Goal: Task Accomplishment & Management: Complete application form

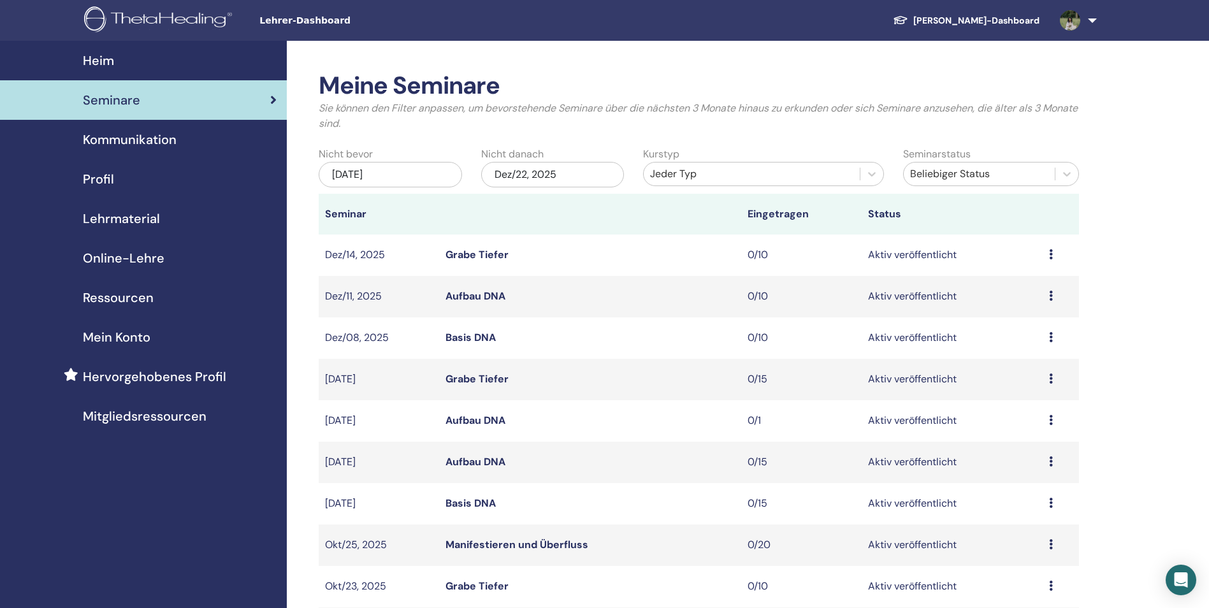
drag, startPoint x: 0, startPoint y: 0, endPoint x: 131, endPoint y: 89, distance: 157.9
click at [131, 89] on link "Seminare" at bounding box center [143, 100] width 287 height 40
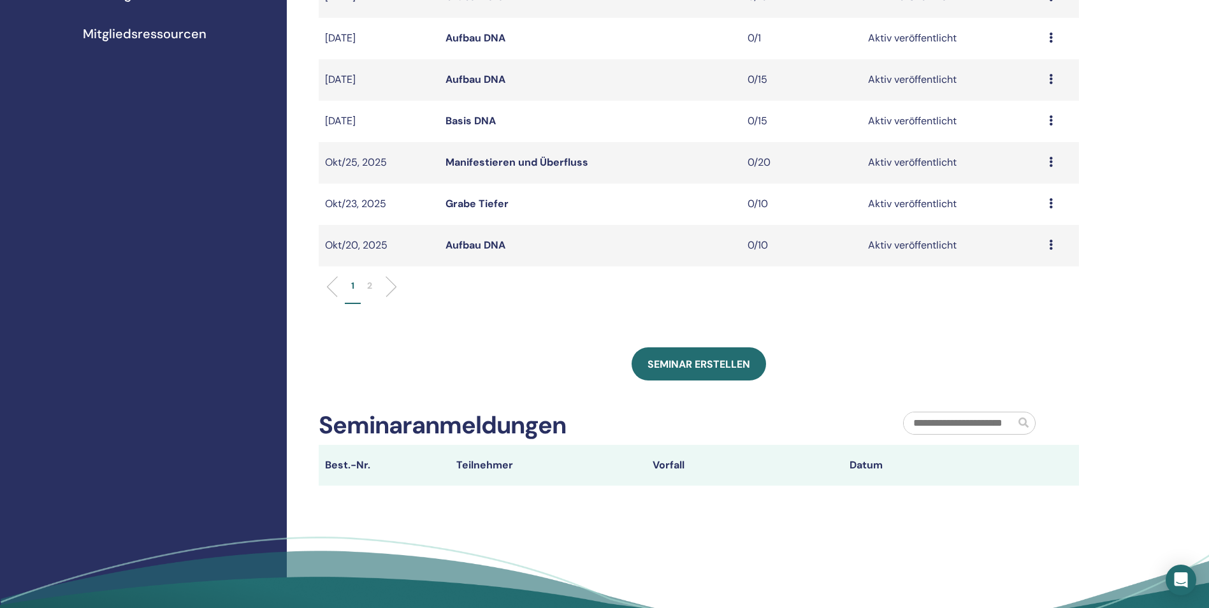
scroll to position [446, 0]
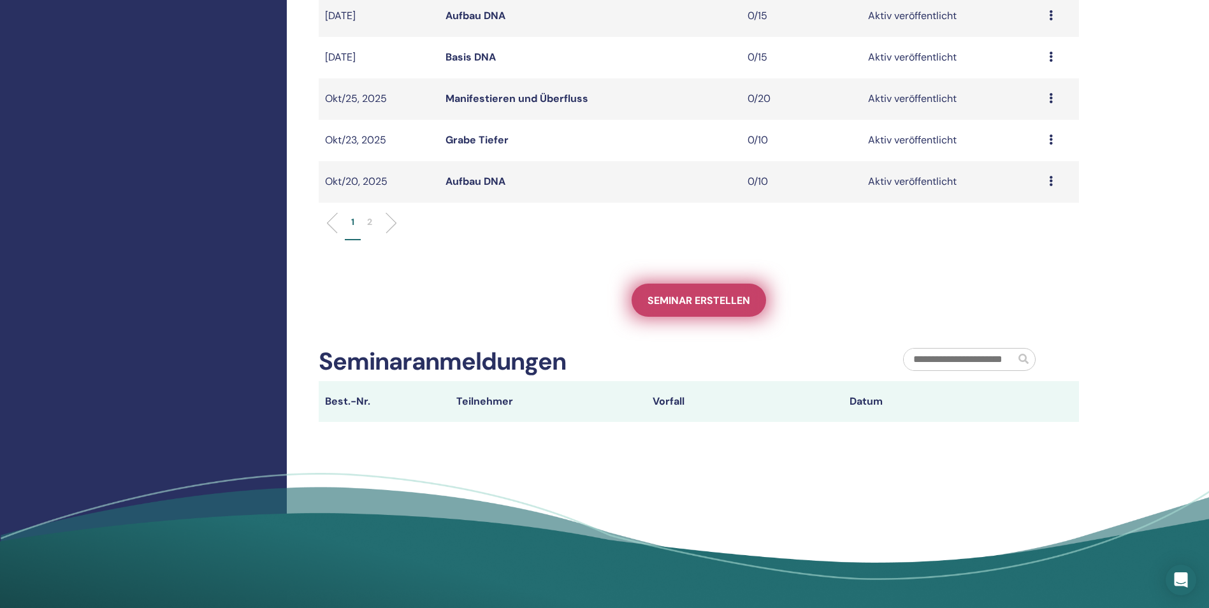
click at [697, 310] on link "Seminar erstellen" at bounding box center [699, 300] width 134 height 33
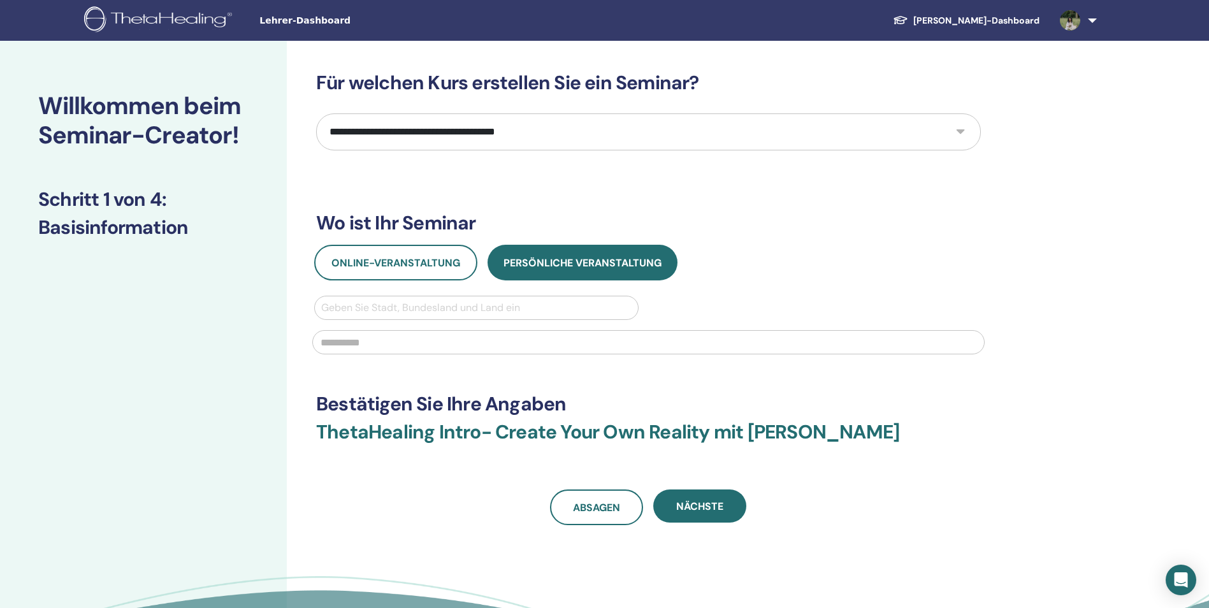
click at [498, 131] on select "**********" at bounding box center [648, 131] width 665 height 37
select select "*"
click at [316, 113] on select "**********" at bounding box center [648, 131] width 665 height 37
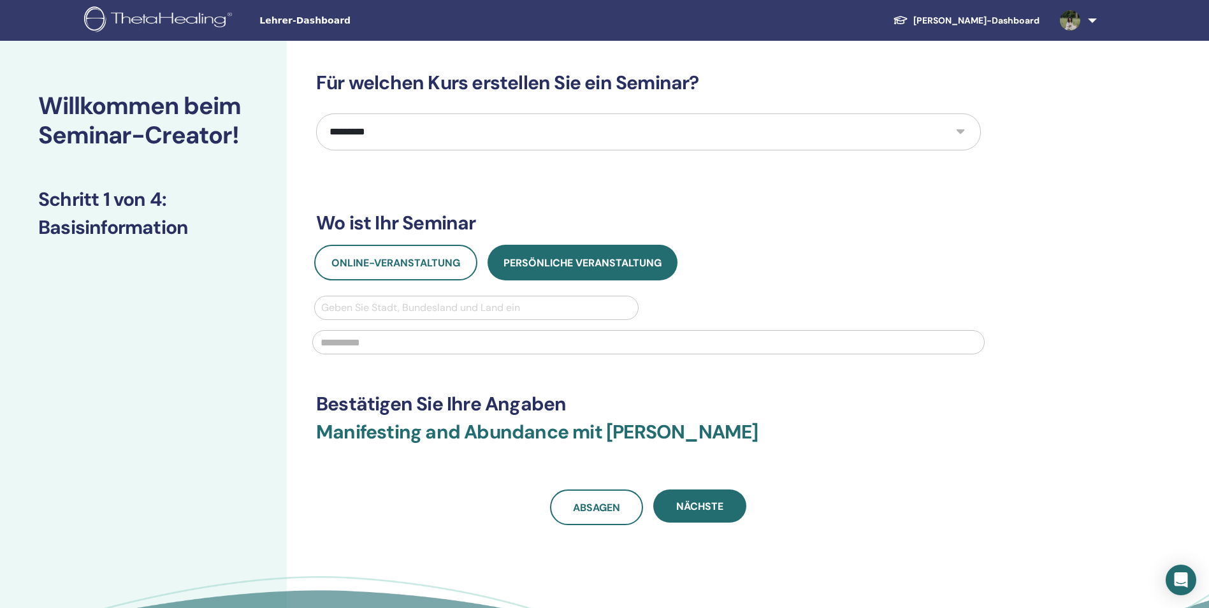
click at [446, 308] on div at bounding box center [476, 308] width 310 height 18
type input "*****"
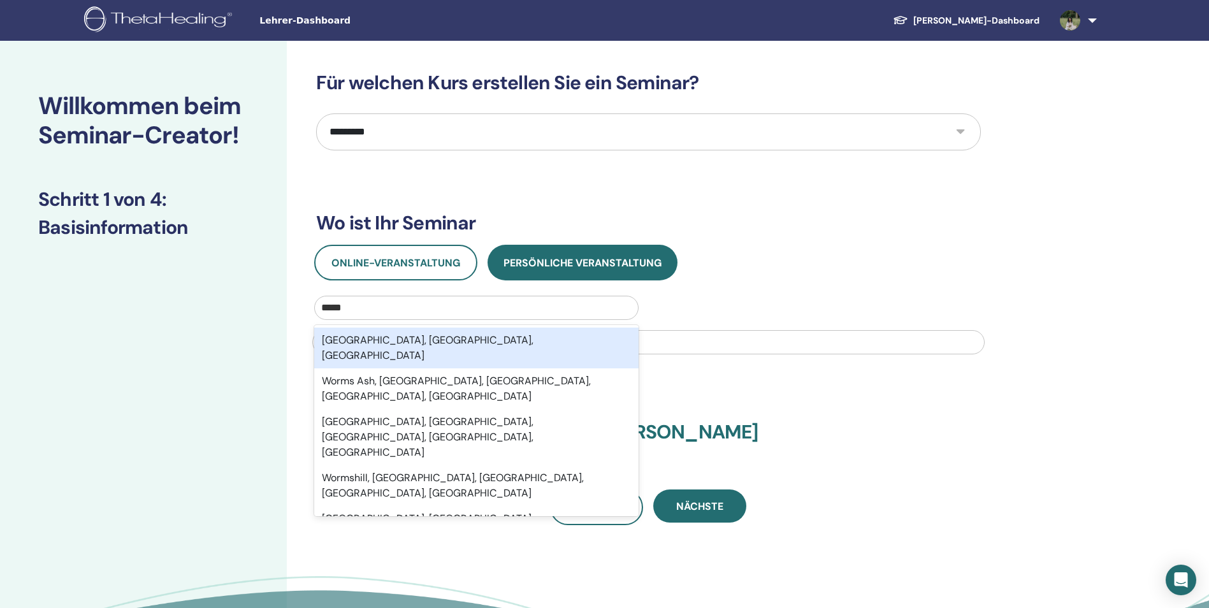
click at [445, 342] on div "Worms, Rheinland-Pfalz, DEU" at bounding box center [476, 348] width 324 height 41
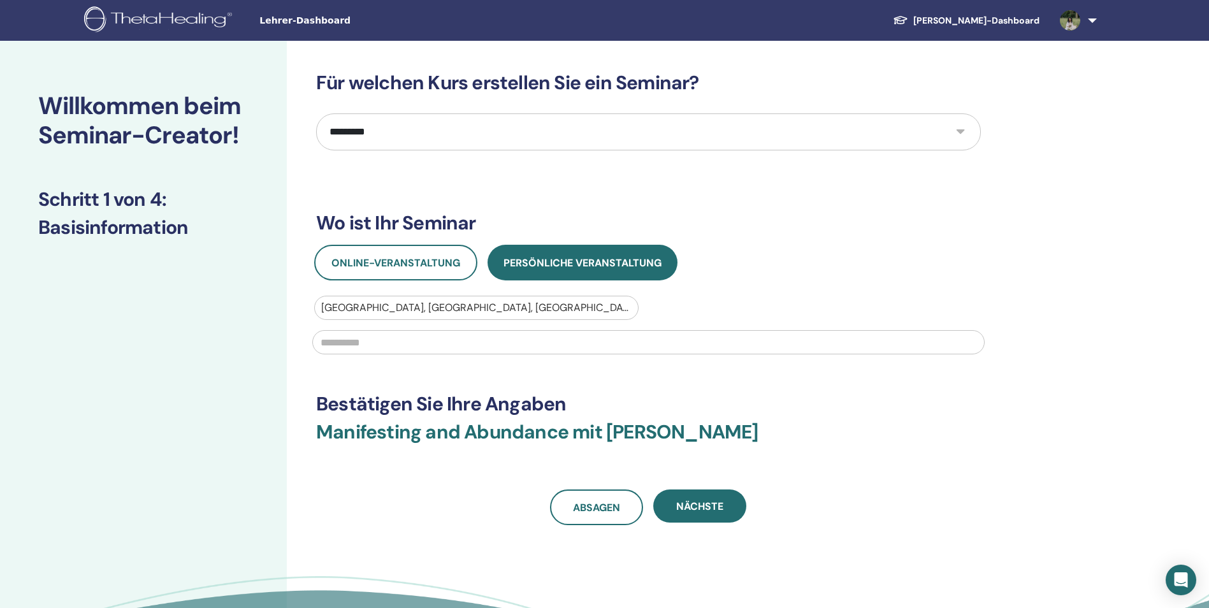
click at [445, 342] on input "text" at bounding box center [648, 342] width 672 height 24
type input "**********"
click at [722, 507] on span "Nächste" at bounding box center [699, 506] width 47 height 13
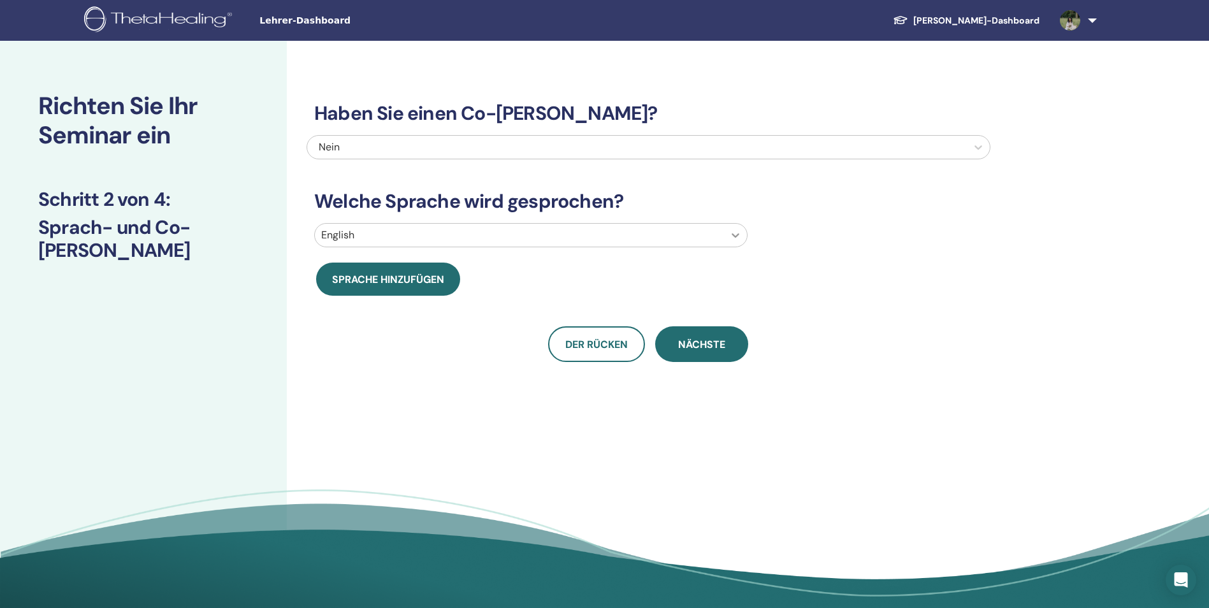
click at [732, 233] on icon at bounding box center [735, 235] width 13 height 13
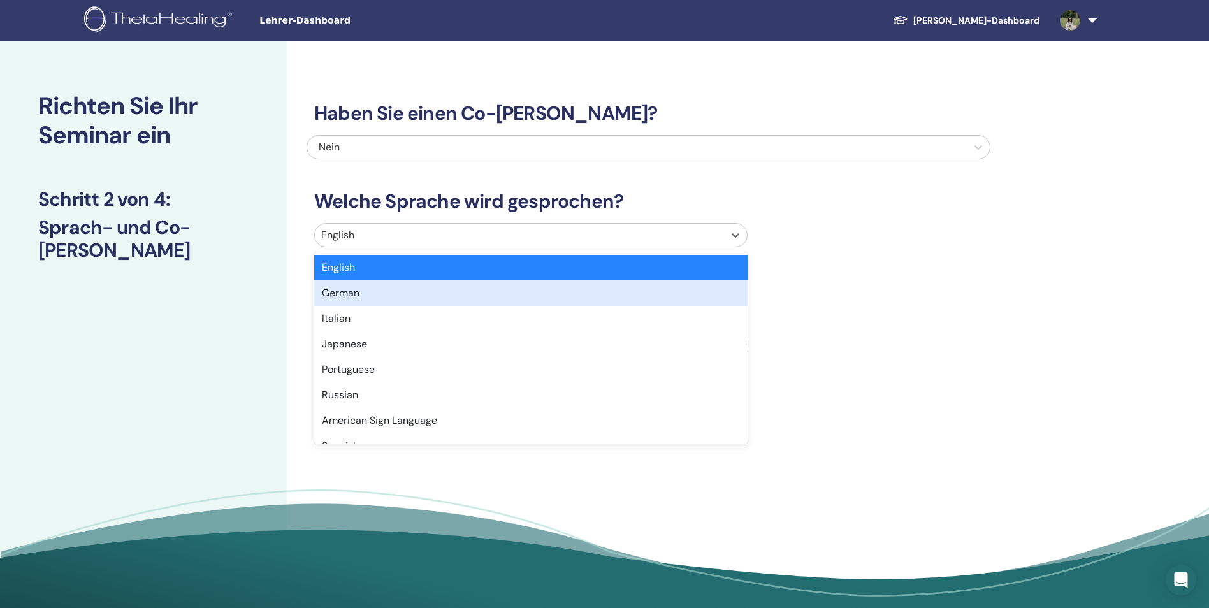
click at [711, 304] on div "German" at bounding box center [530, 292] width 433 height 25
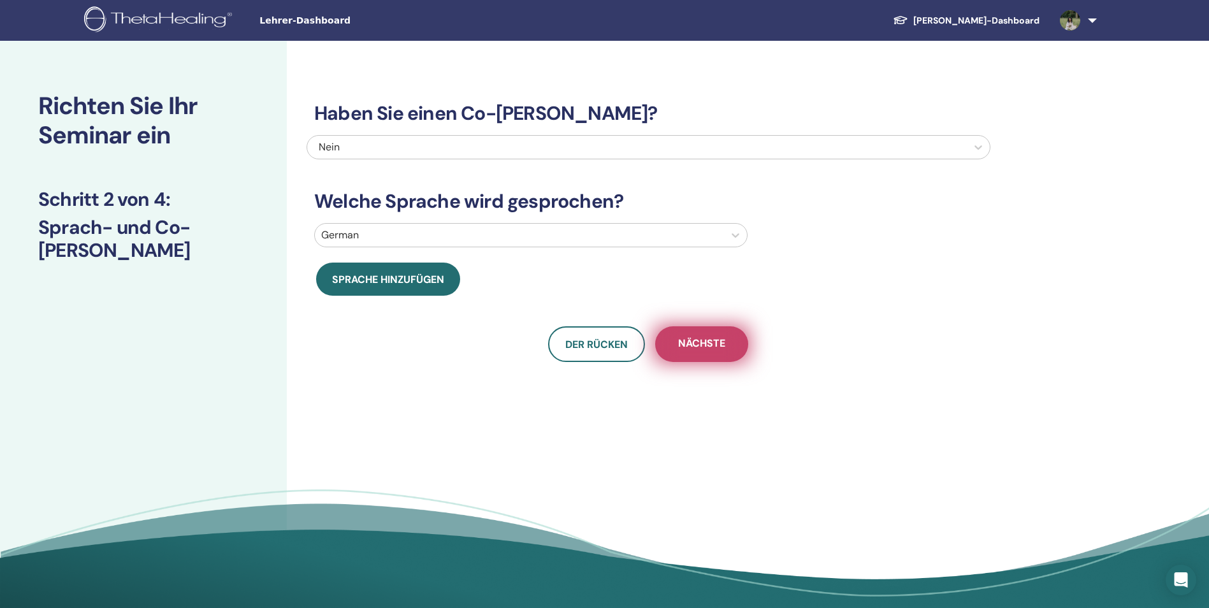
click at [714, 347] on span "Nächste" at bounding box center [701, 345] width 47 height 16
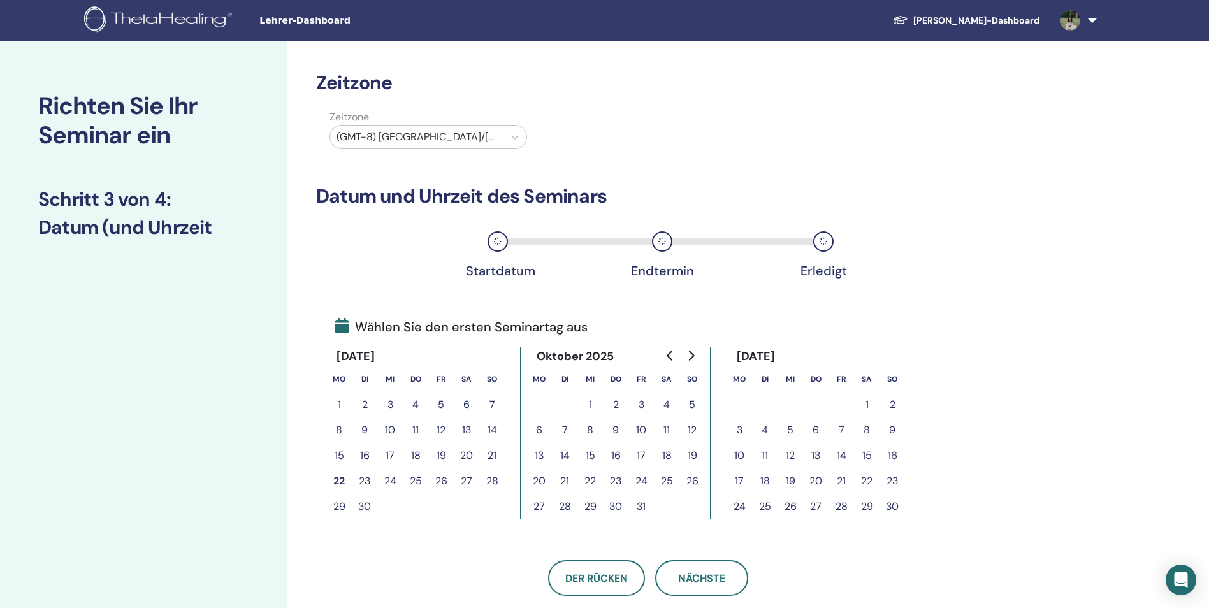
click at [794, 505] on button "26" at bounding box center [790, 506] width 25 height 25
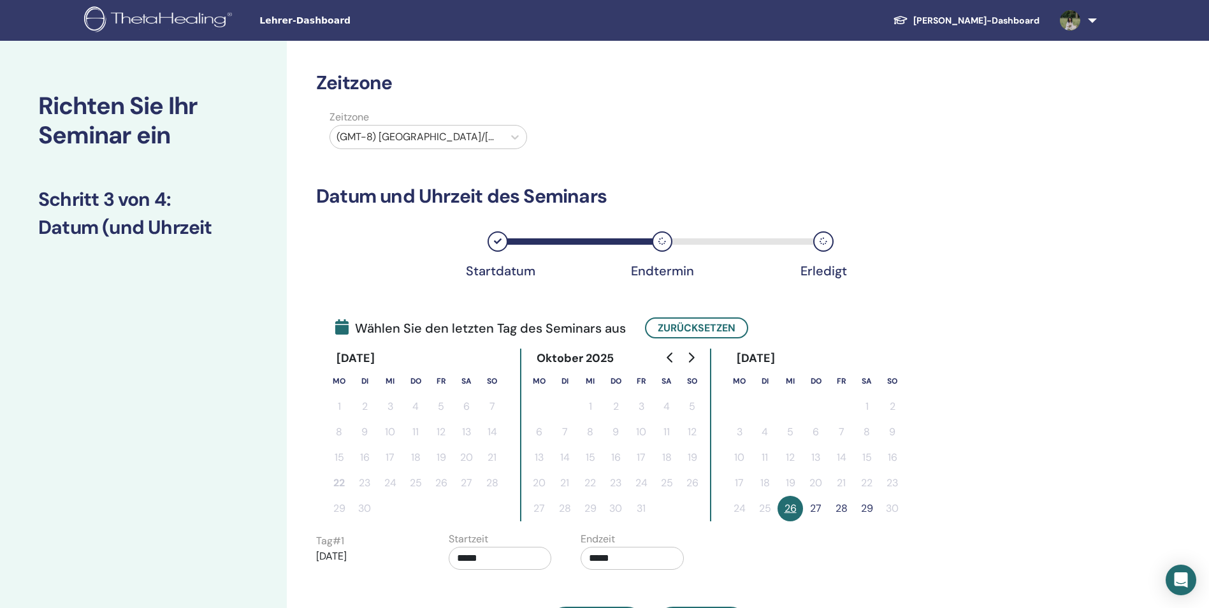
click at [816, 510] on button "27" at bounding box center [815, 508] width 25 height 25
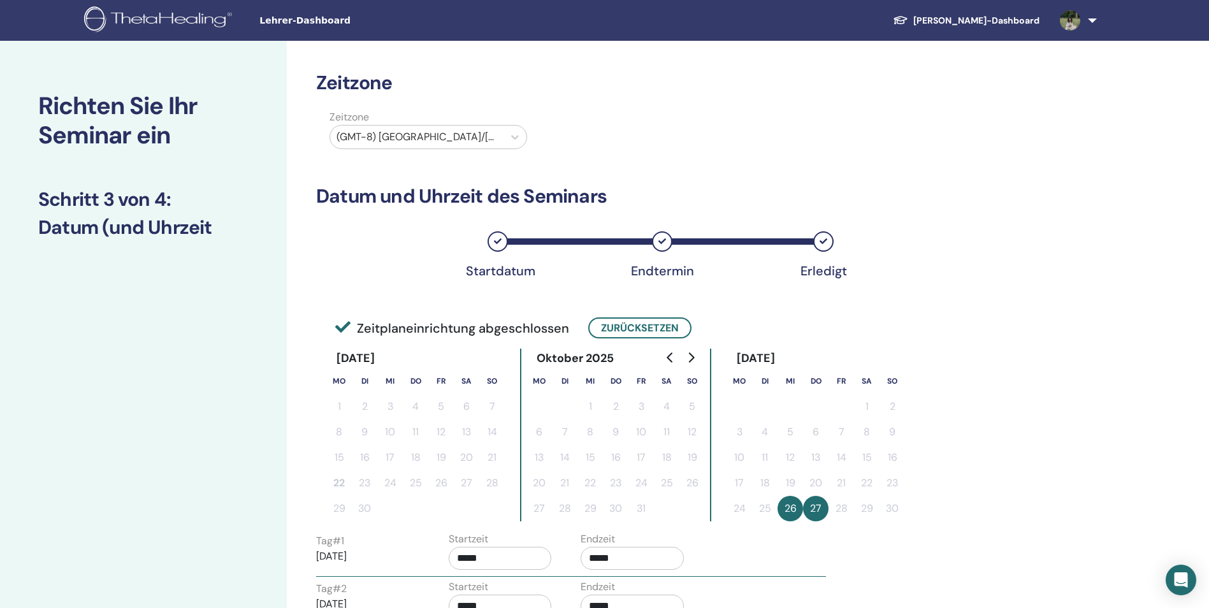
click at [461, 140] on div at bounding box center [417, 137] width 161 height 18
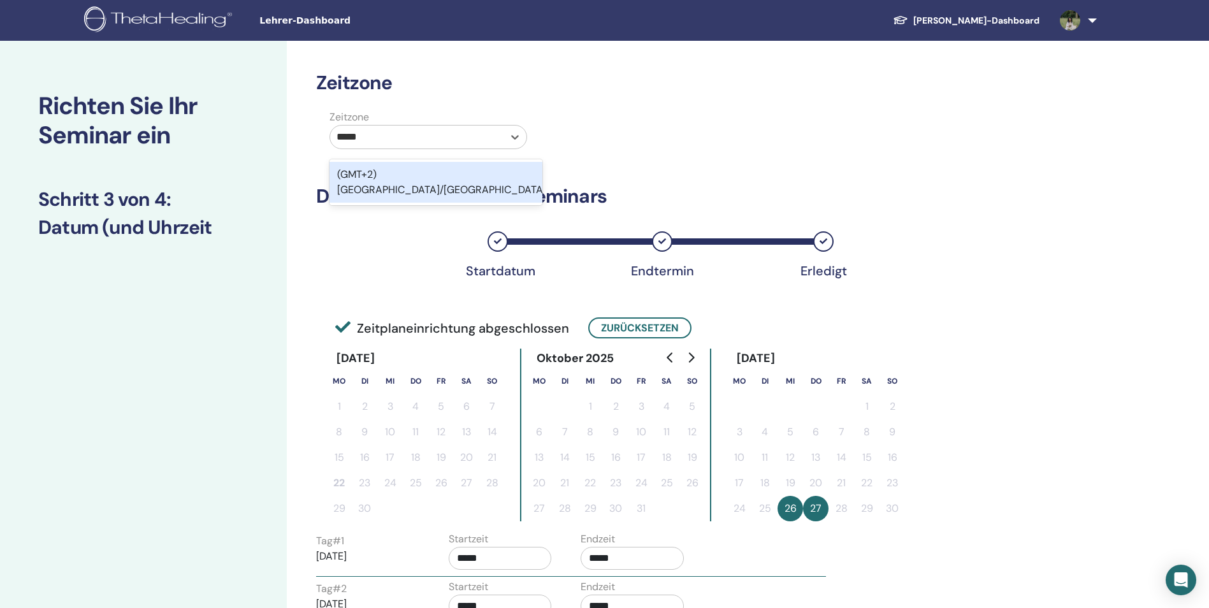
type input "******"
click at [495, 181] on div "(GMT+2) [GEOGRAPHIC_DATA]/[GEOGRAPHIC_DATA]" at bounding box center [436, 182] width 213 height 41
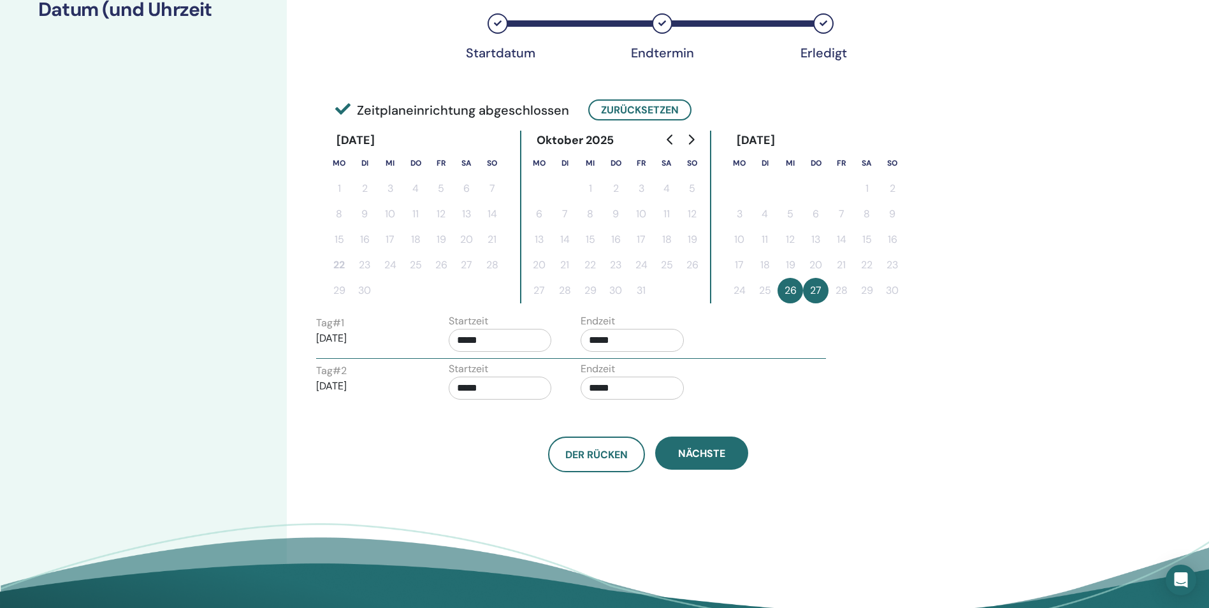
scroll to position [255, 0]
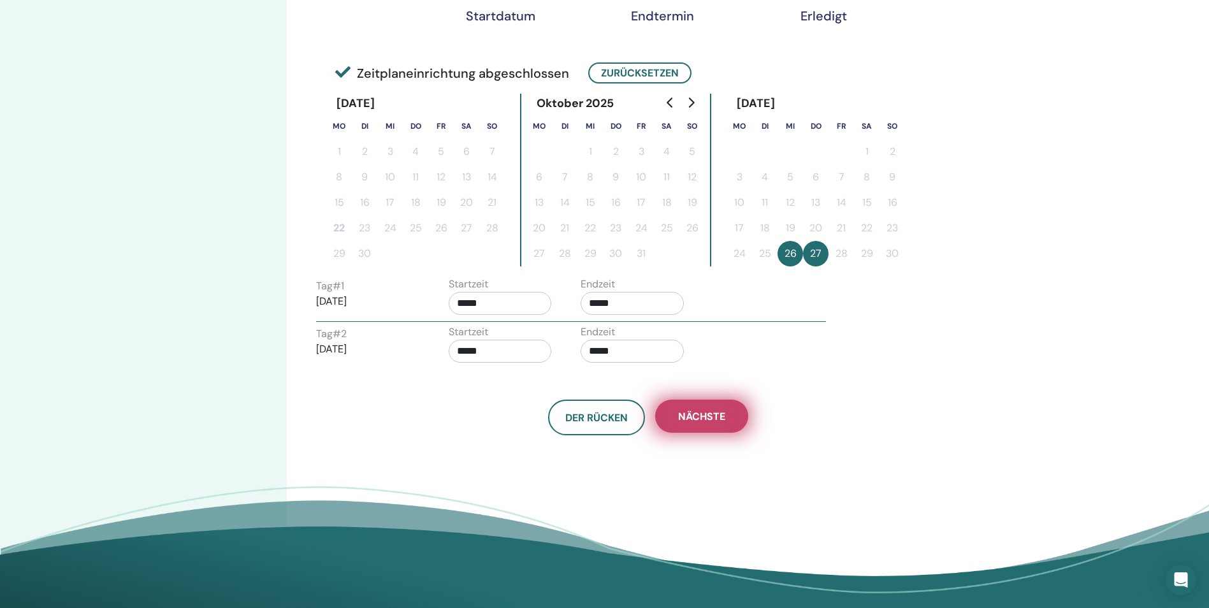
click at [722, 425] on button "Nächste" at bounding box center [701, 416] width 93 height 33
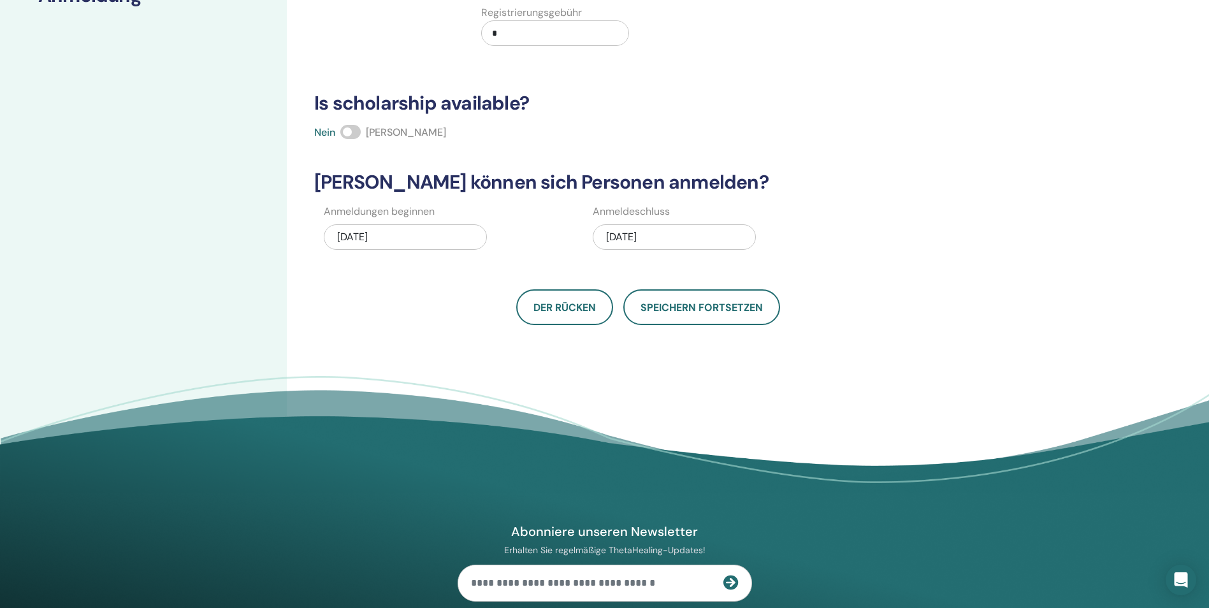
click at [667, 231] on div "11/27/2025" at bounding box center [674, 236] width 163 height 25
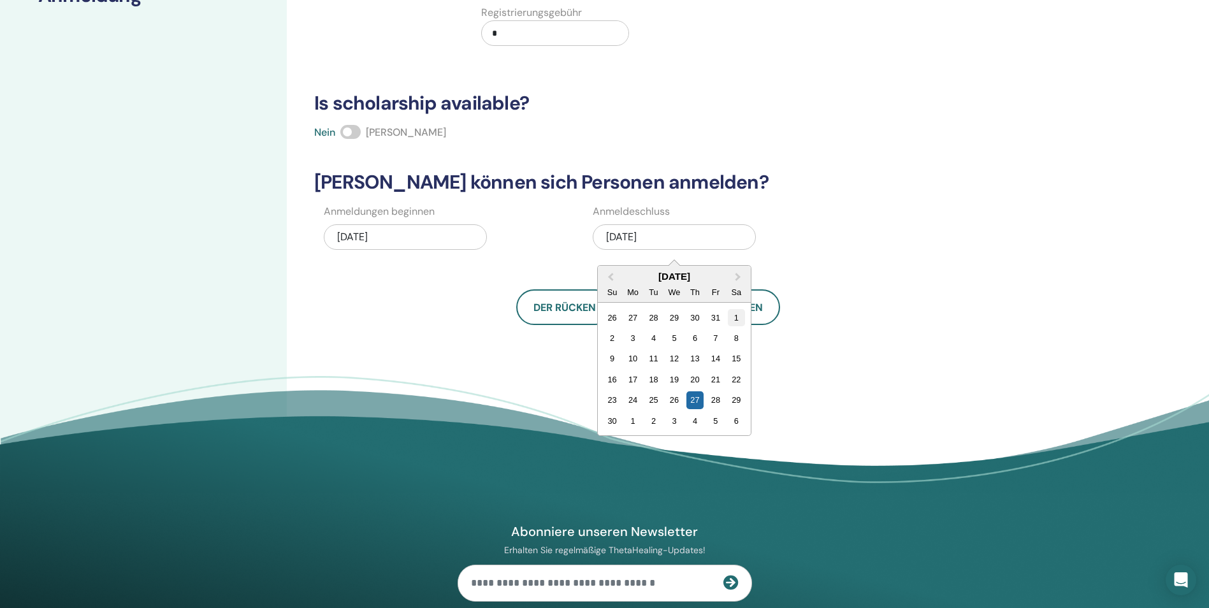
click at [735, 316] on div "1" at bounding box center [736, 317] width 17 height 17
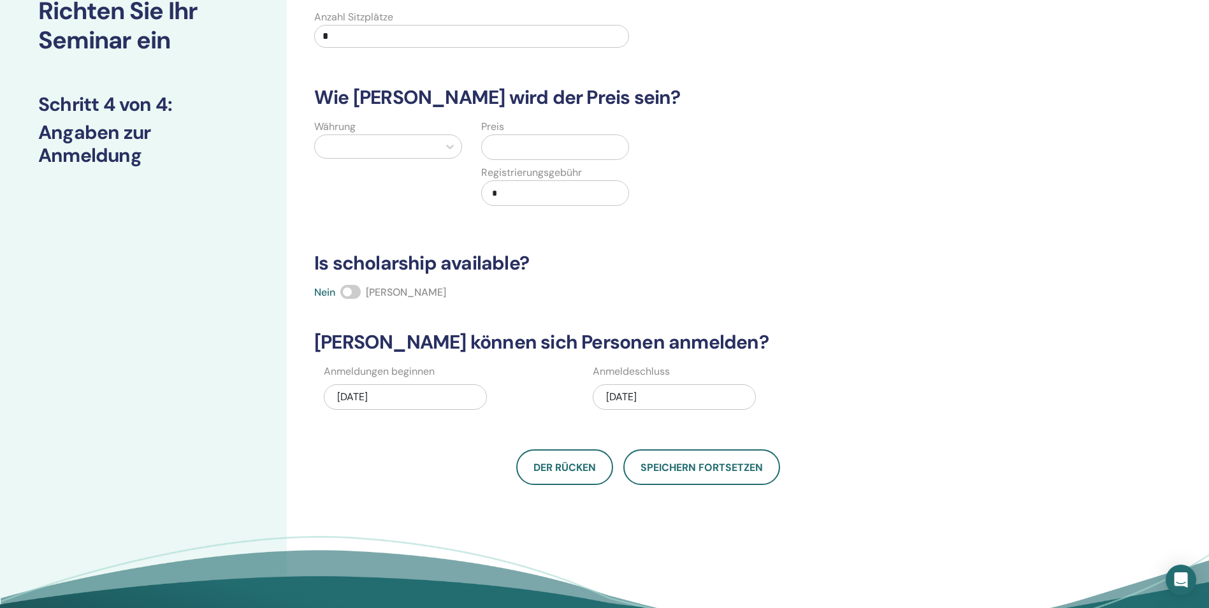
scroll to position [64, 0]
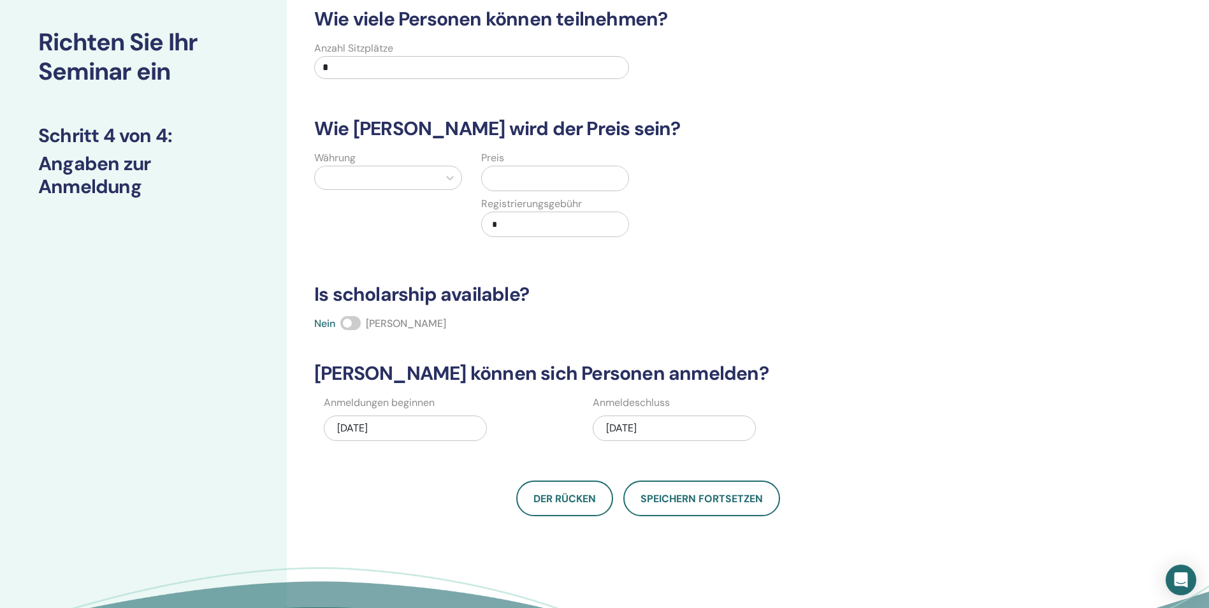
click at [537, 66] on input "*" at bounding box center [471, 67] width 315 height 23
type input "**"
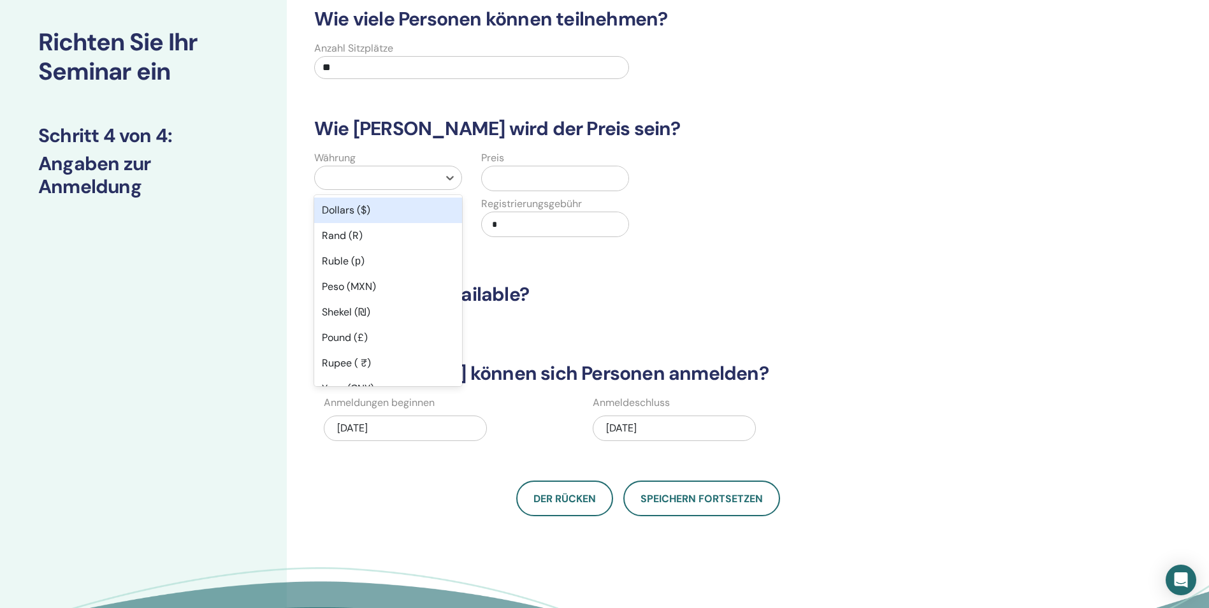
click at [430, 168] on div at bounding box center [377, 177] width 124 height 23
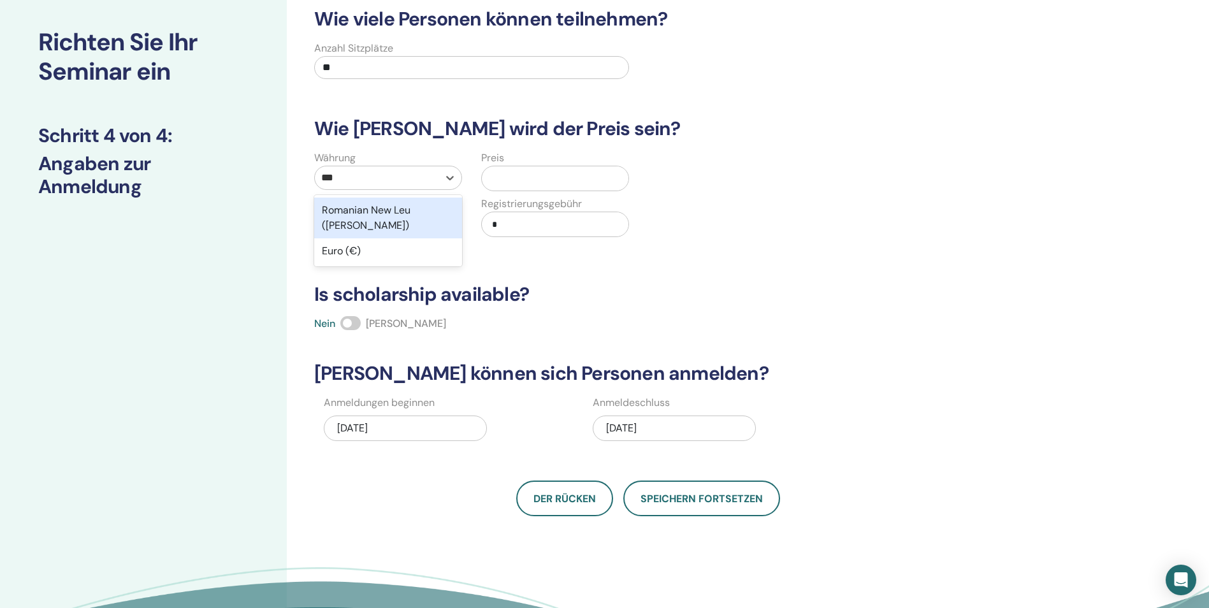
type input "****"
click at [416, 212] on div "Euro (€)" at bounding box center [388, 210] width 148 height 25
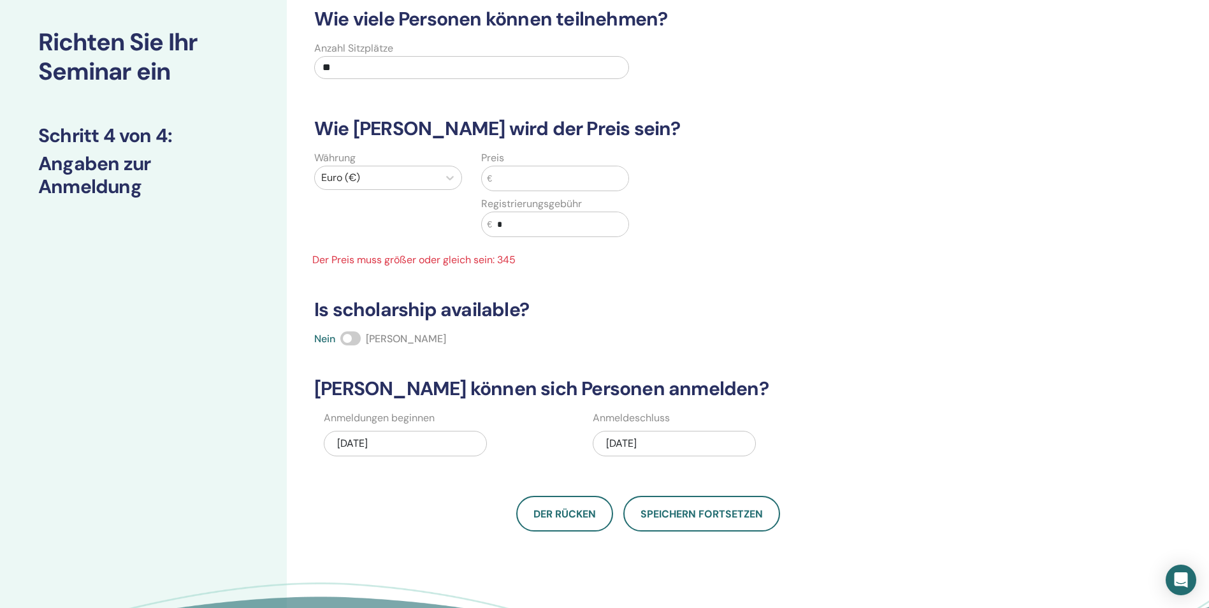
click at [548, 169] on input "text" at bounding box center [560, 178] width 136 height 24
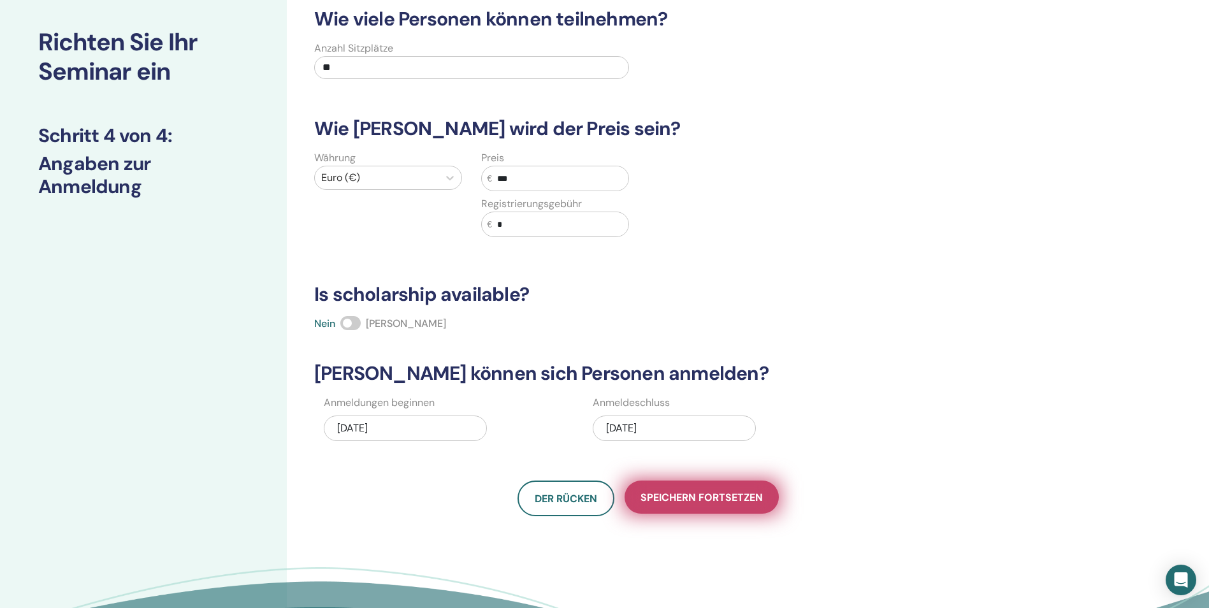
type input "***"
click at [716, 495] on span "Speichern fortsetzen" at bounding box center [702, 497] width 122 height 13
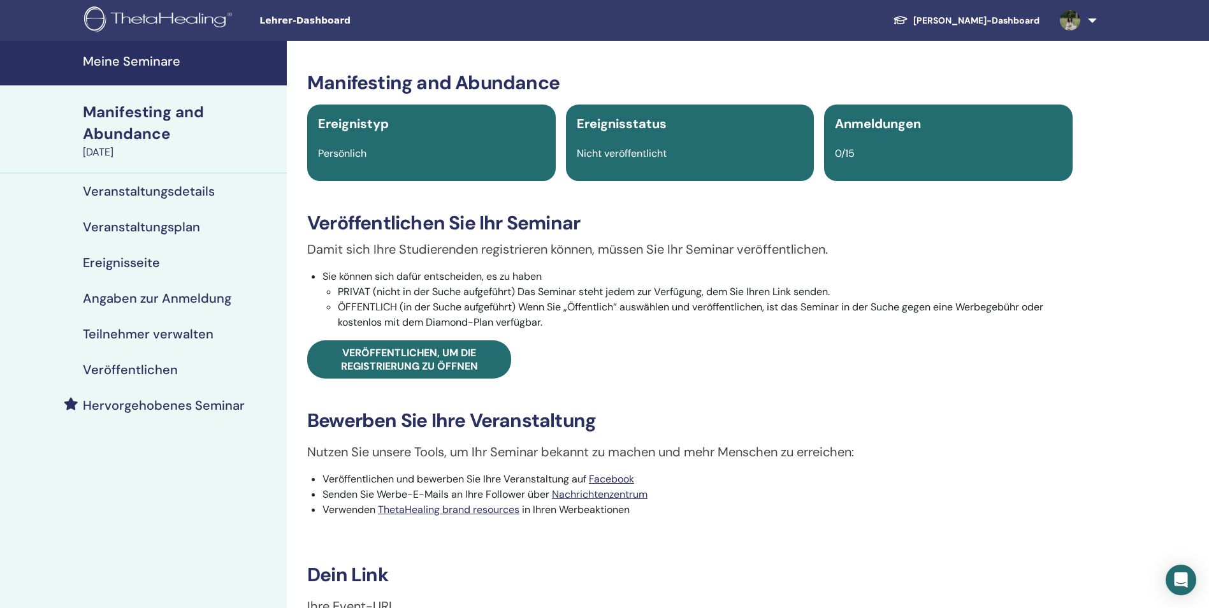
click at [165, 62] on h4 "Meine Seminare" at bounding box center [181, 61] width 196 height 15
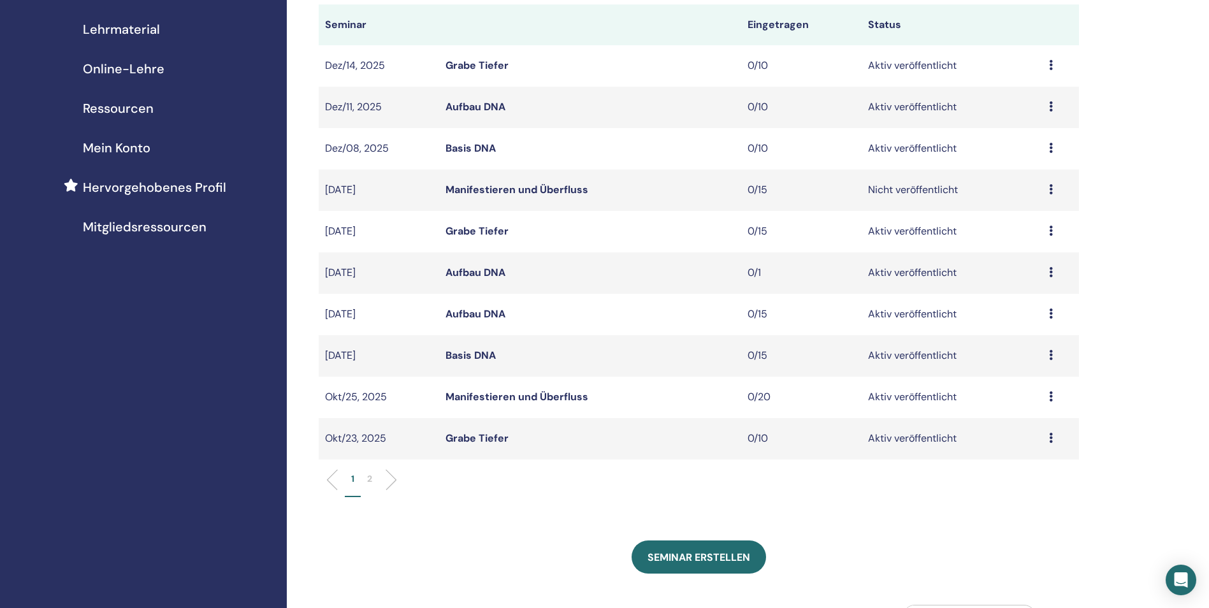
scroll to position [191, 0]
click at [1048, 395] on td "Vorschau Bearbeiten Teilnehmer Absagen" at bounding box center [1061, 395] width 36 height 41
click at [1049, 396] on icon at bounding box center [1051, 394] width 4 height 10
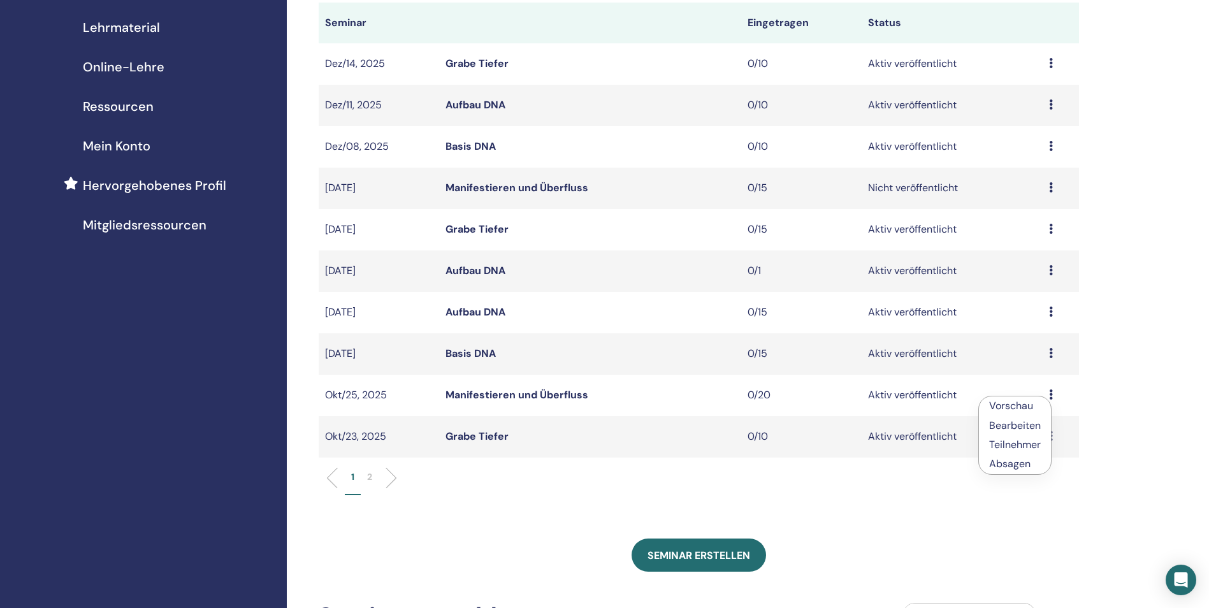
click at [1022, 407] on link "Vorschau" at bounding box center [1011, 405] width 44 height 13
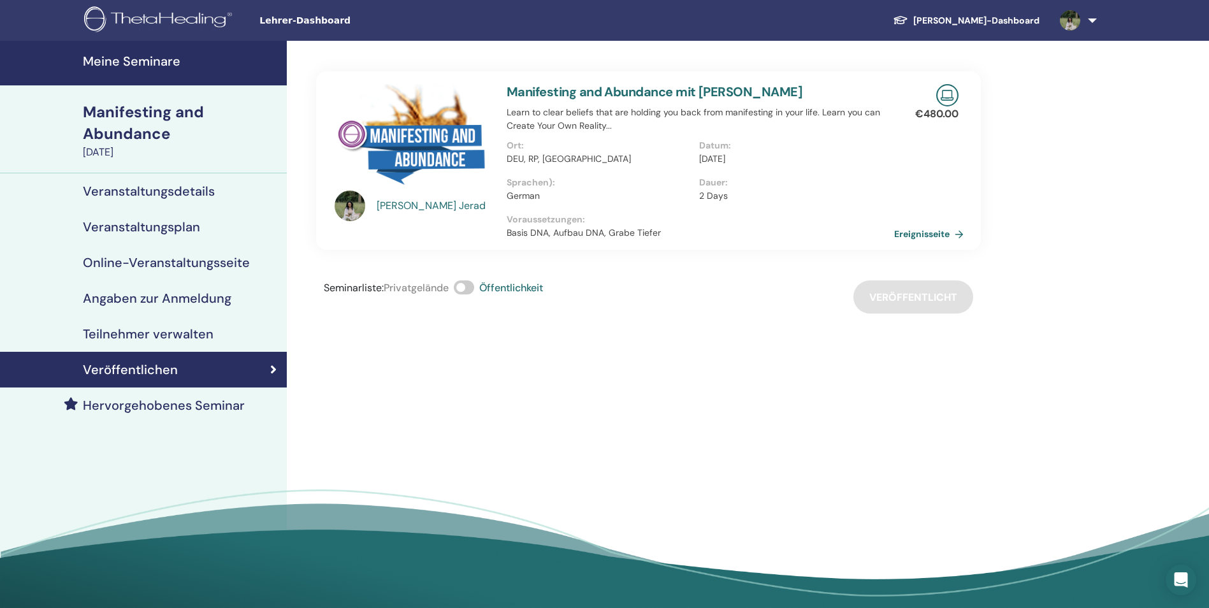
click at [932, 231] on link "Ereignisseite" at bounding box center [931, 233] width 75 height 19
click at [171, 67] on h4 "Meine Seminare" at bounding box center [181, 61] width 196 height 15
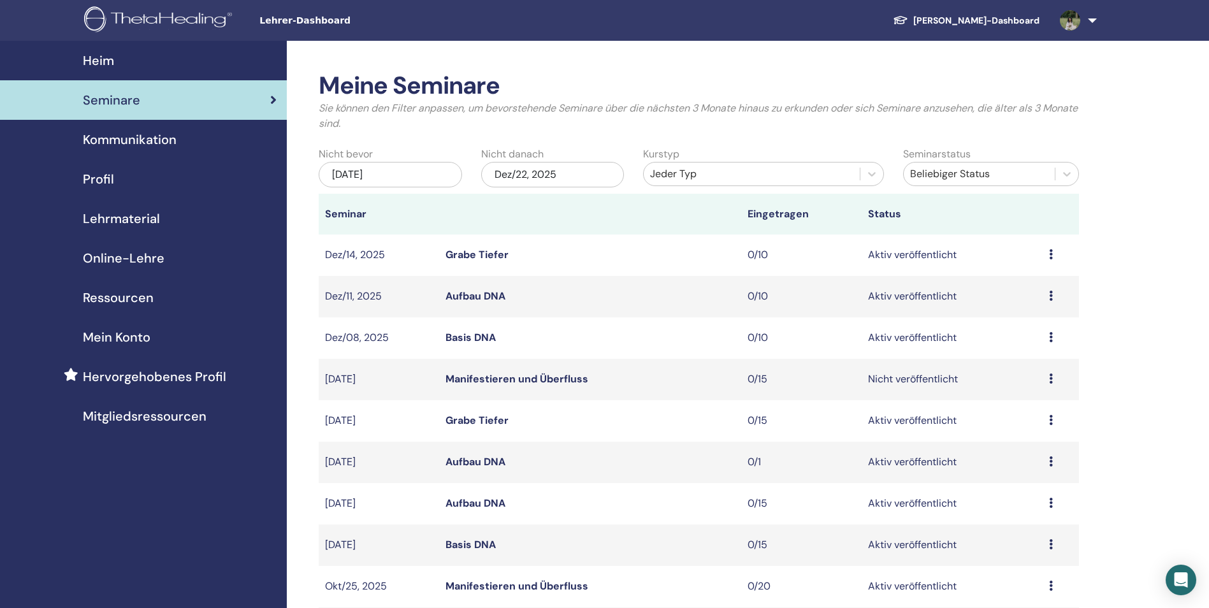
click at [1049, 377] on icon at bounding box center [1051, 379] width 4 height 10
click at [1034, 405] on link "Bearbeiten" at bounding box center [1015, 406] width 52 height 13
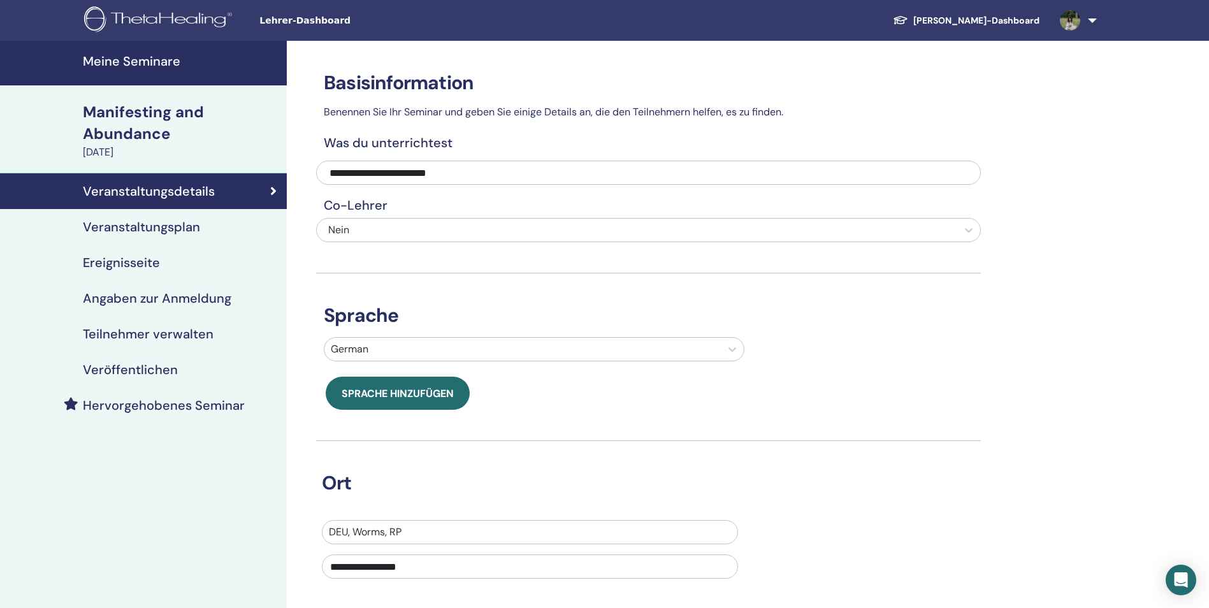
click at [185, 232] on h4 "Veranstaltungsplan" at bounding box center [141, 226] width 117 height 15
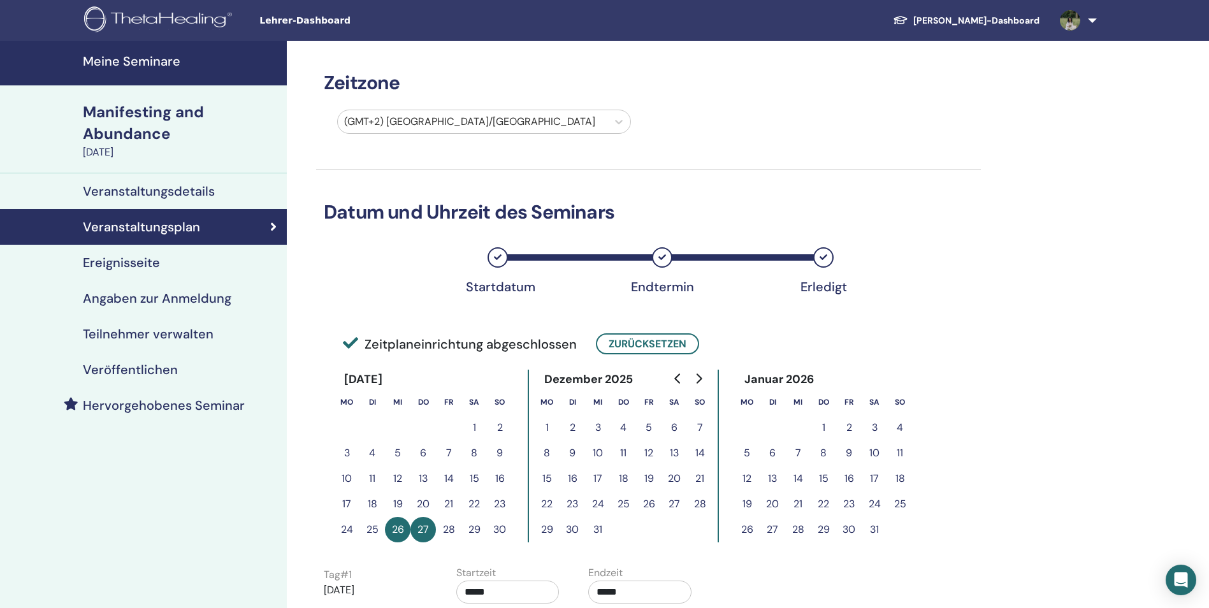
click at [168, 256] on div "Ereignisseite" at bounding box center [143, 262] width 266 height 15
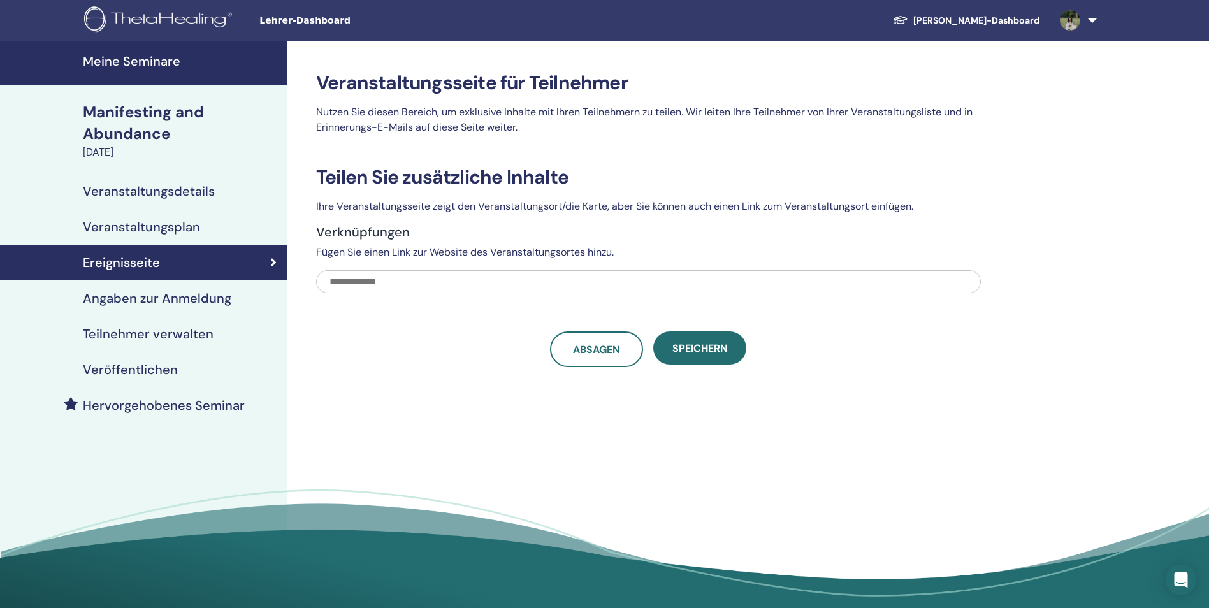
click at [184, 294] on h4 "Angaben zur Anmeldung" at bounding box center [157, 298] width 149 height 15
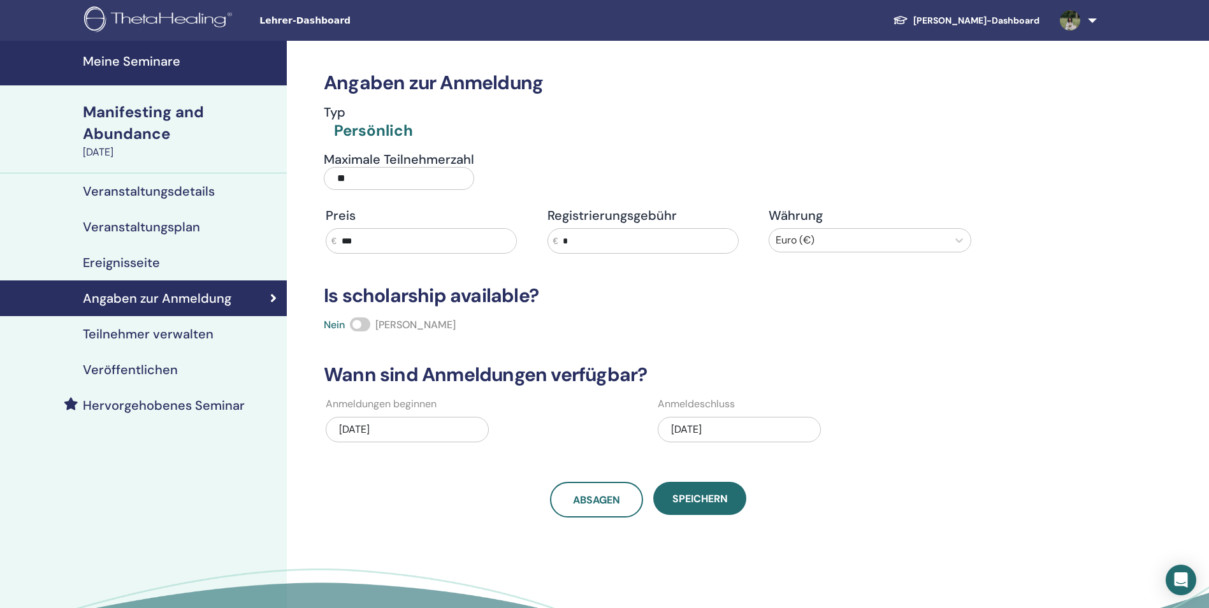
click at [391, 239] on input "***" at bounding box center [427, 241] width 180 height 24
type input "***"
click at [725, 505] on span "Speichern" at bounding box center [699, 498] width 55 height 13
click at [144, 366] on h4 "Veröffentlichen" at bounding box center [130, 369] width 95 height 15
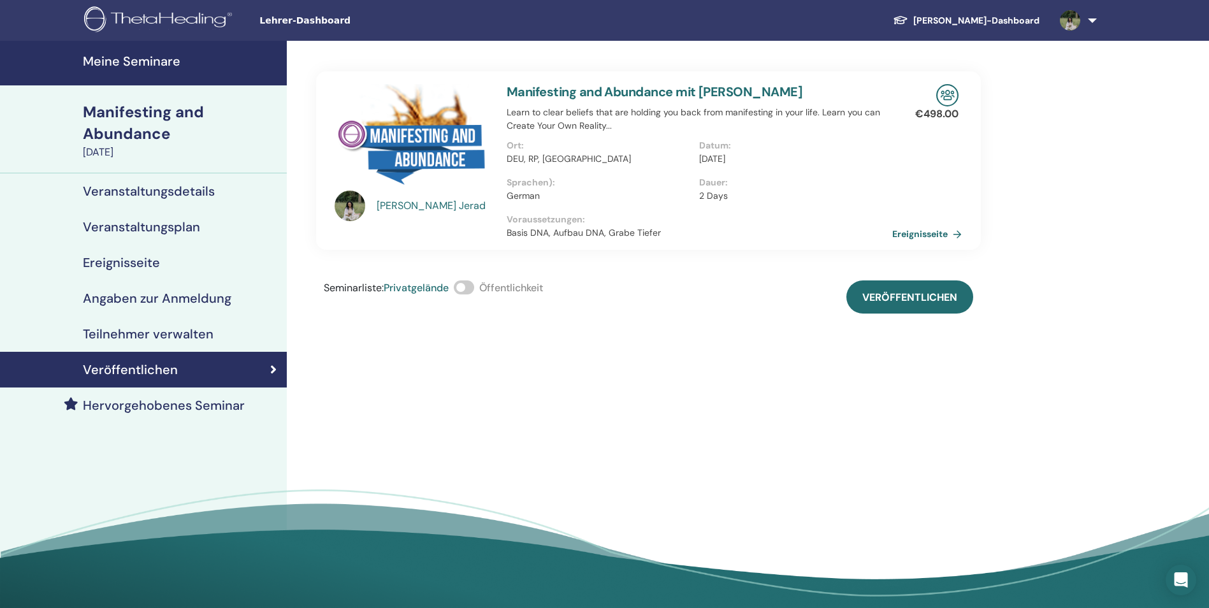
click at [473, 289] on span at bounding box center [464, 287] width 20 height 14
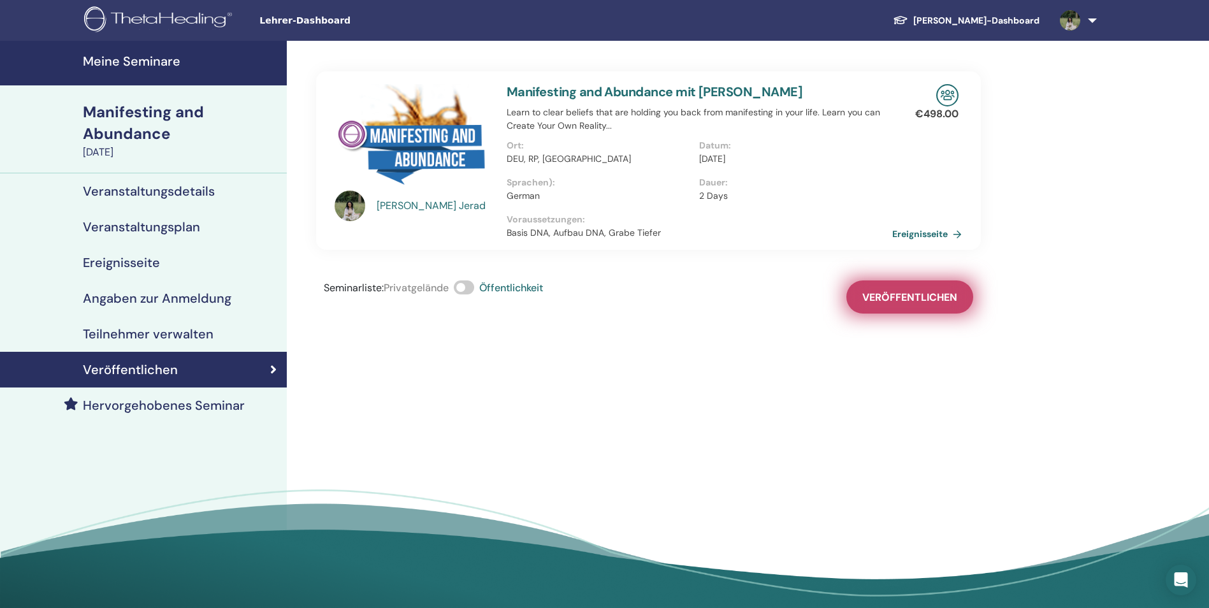
click at [878, 294] on span "Veröffentlichen" at bounding box center [909, 297] width 95 height 13
